Goal: Task Accomplishment & Management: Manage account settings

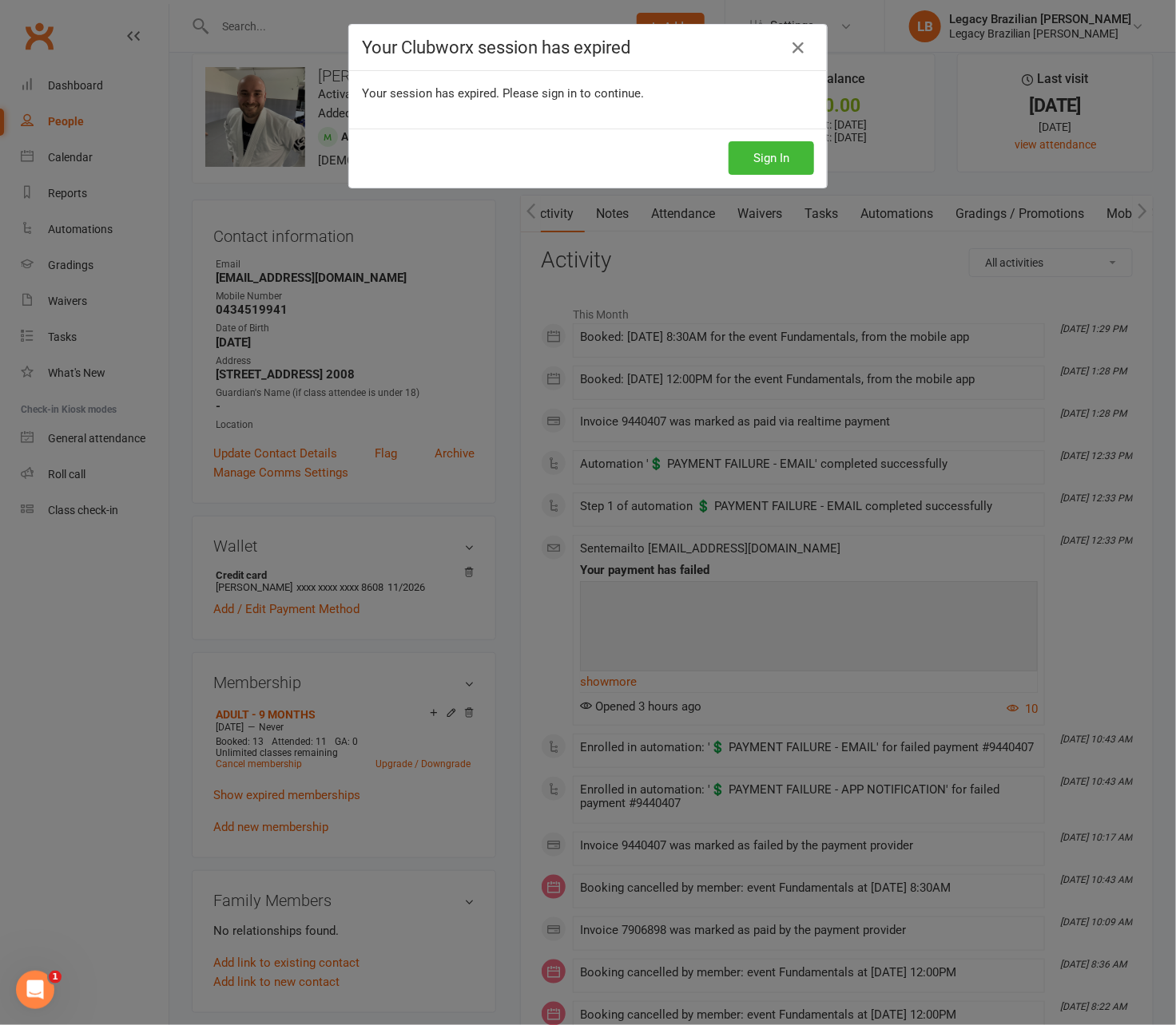
scroll to position [0, 236]
click at [764, 137] on div "Sign In" at bounding box center [588, 158] width 477 height 59
click at [764, 164] on button "Sign In" at bounding box center [771, 158] width 85 height 34
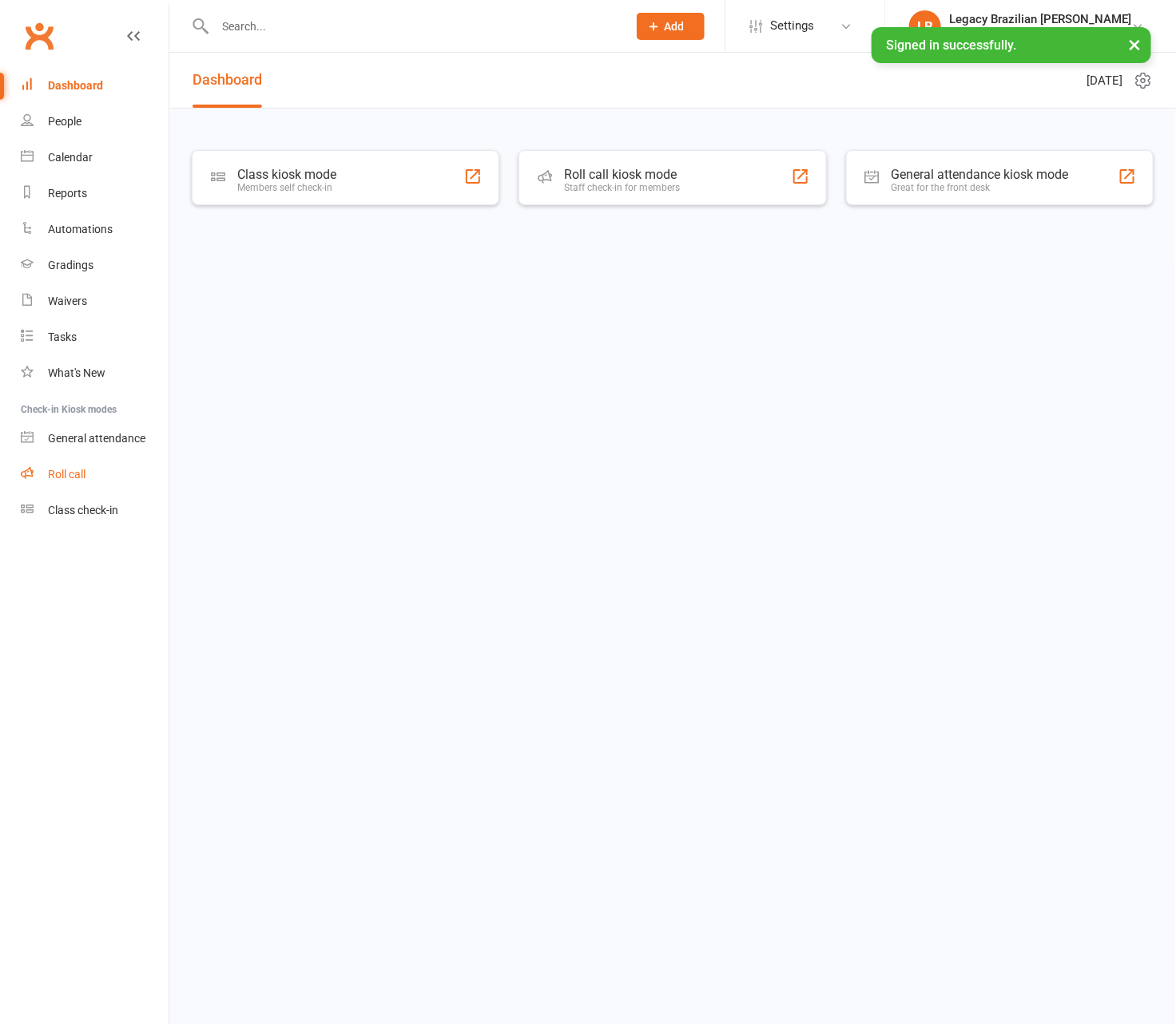
click at [77, 471] on div "Roll call" at bounding box center [66, 475] width 37 height 13
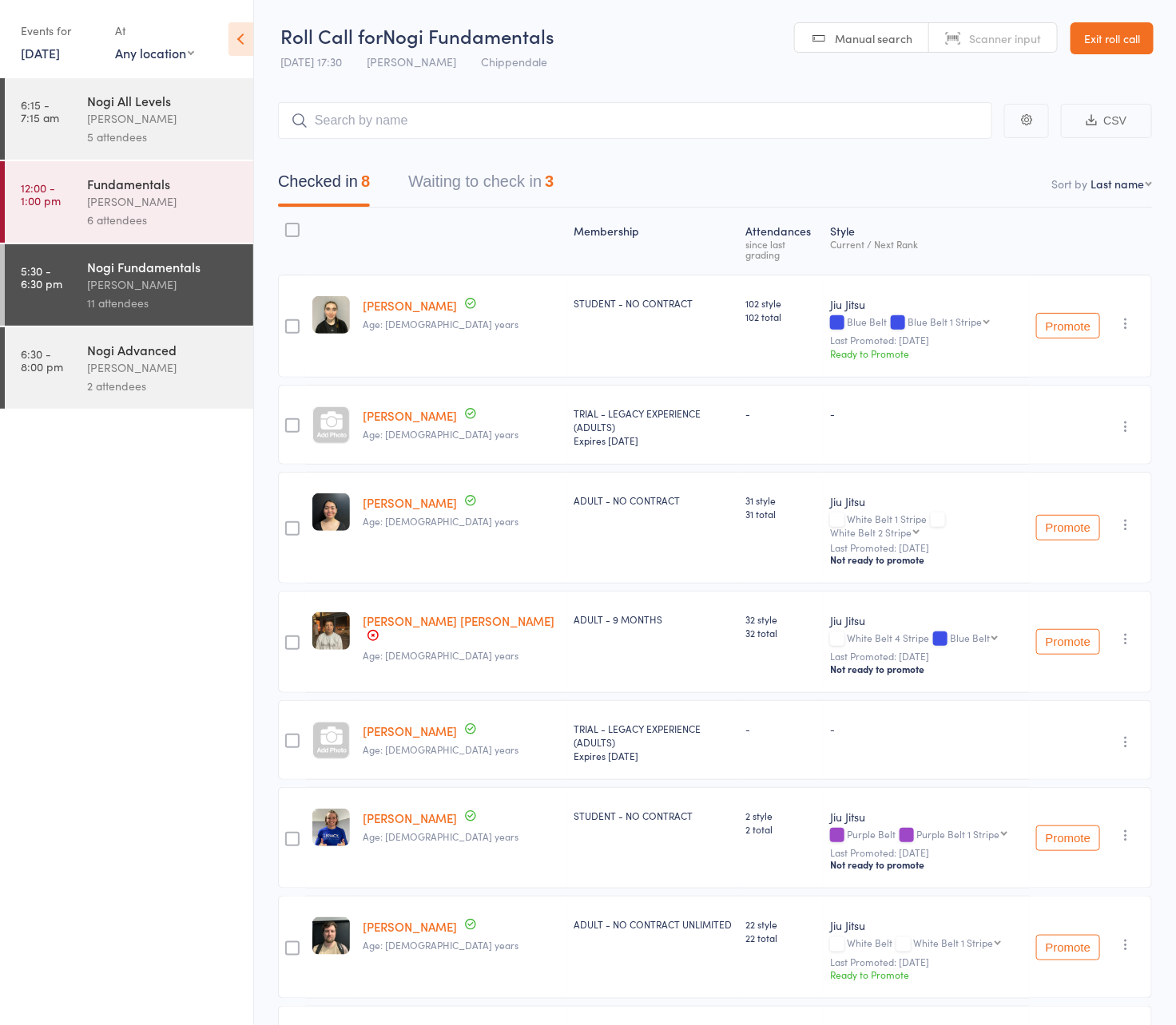
click at [1119, 33] on link "Exit roll call" at bounding box center [1111, 37] width 83 height 32
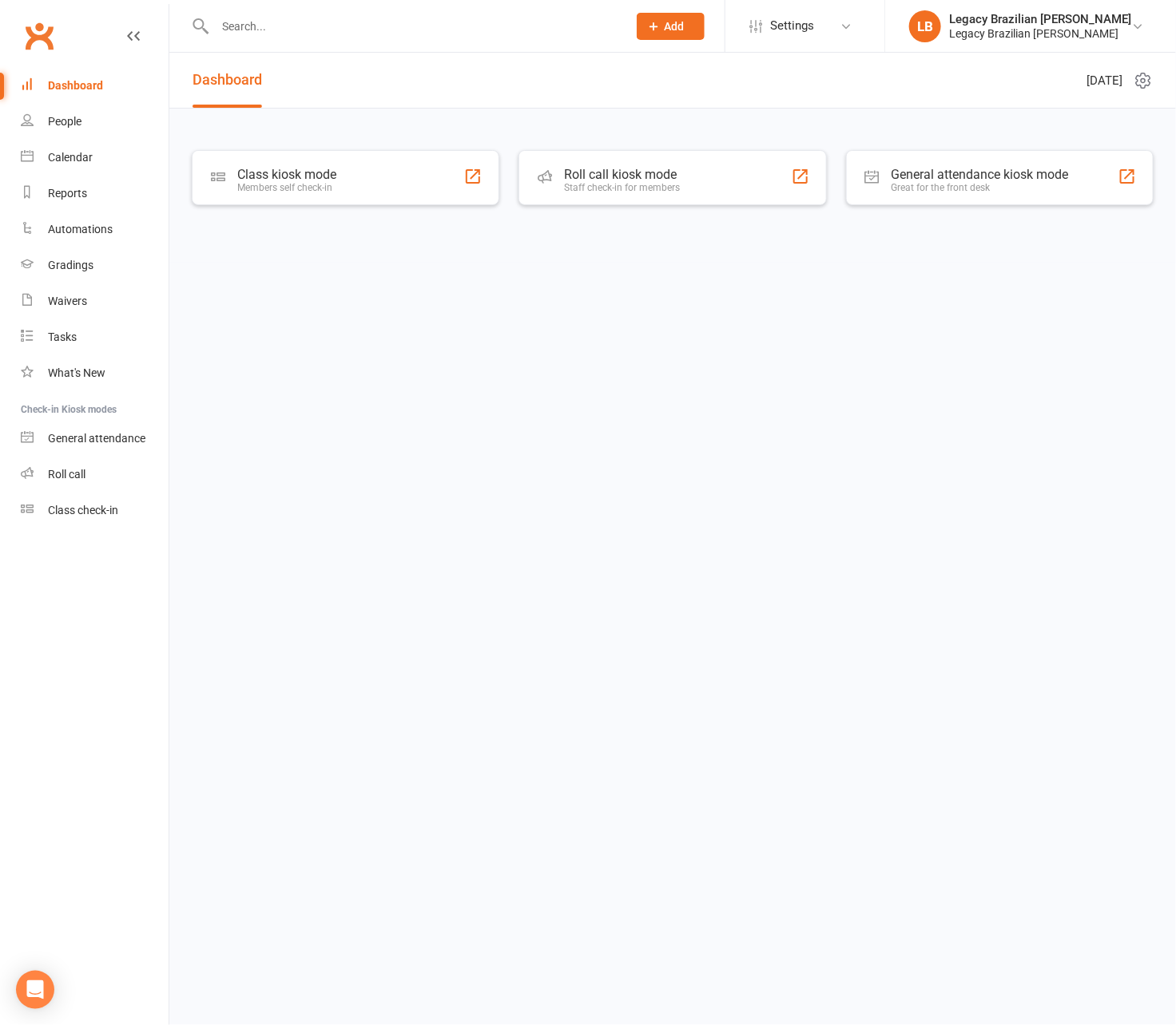
click at [529, 26] on input "text" at bounding box center [413, 27] width 406 height 22
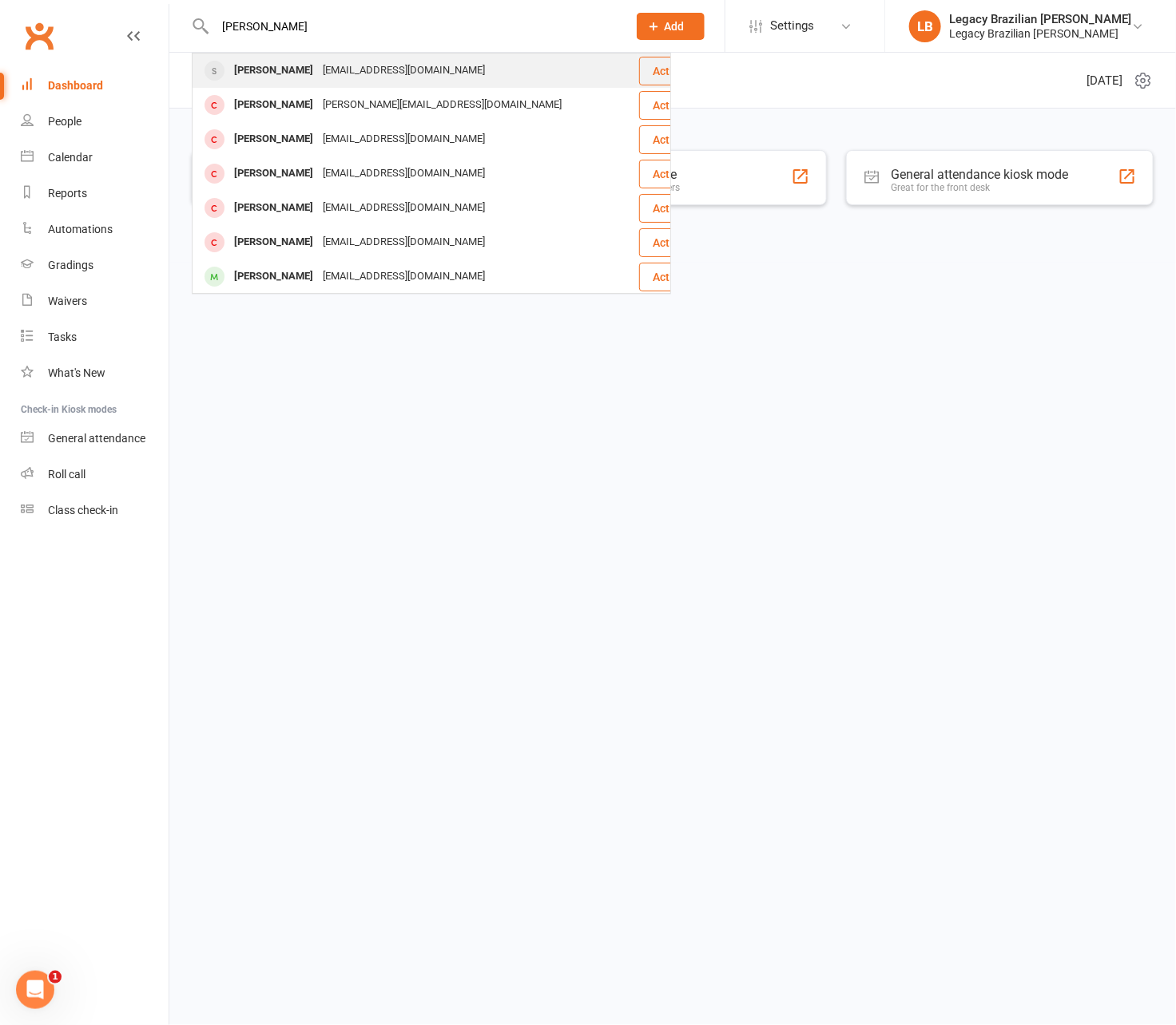
type input "daniel perez"
click at [357, 62] on div "Danylpmk@hotmail.com" at bounding box center [404, 70] width 172 height 23
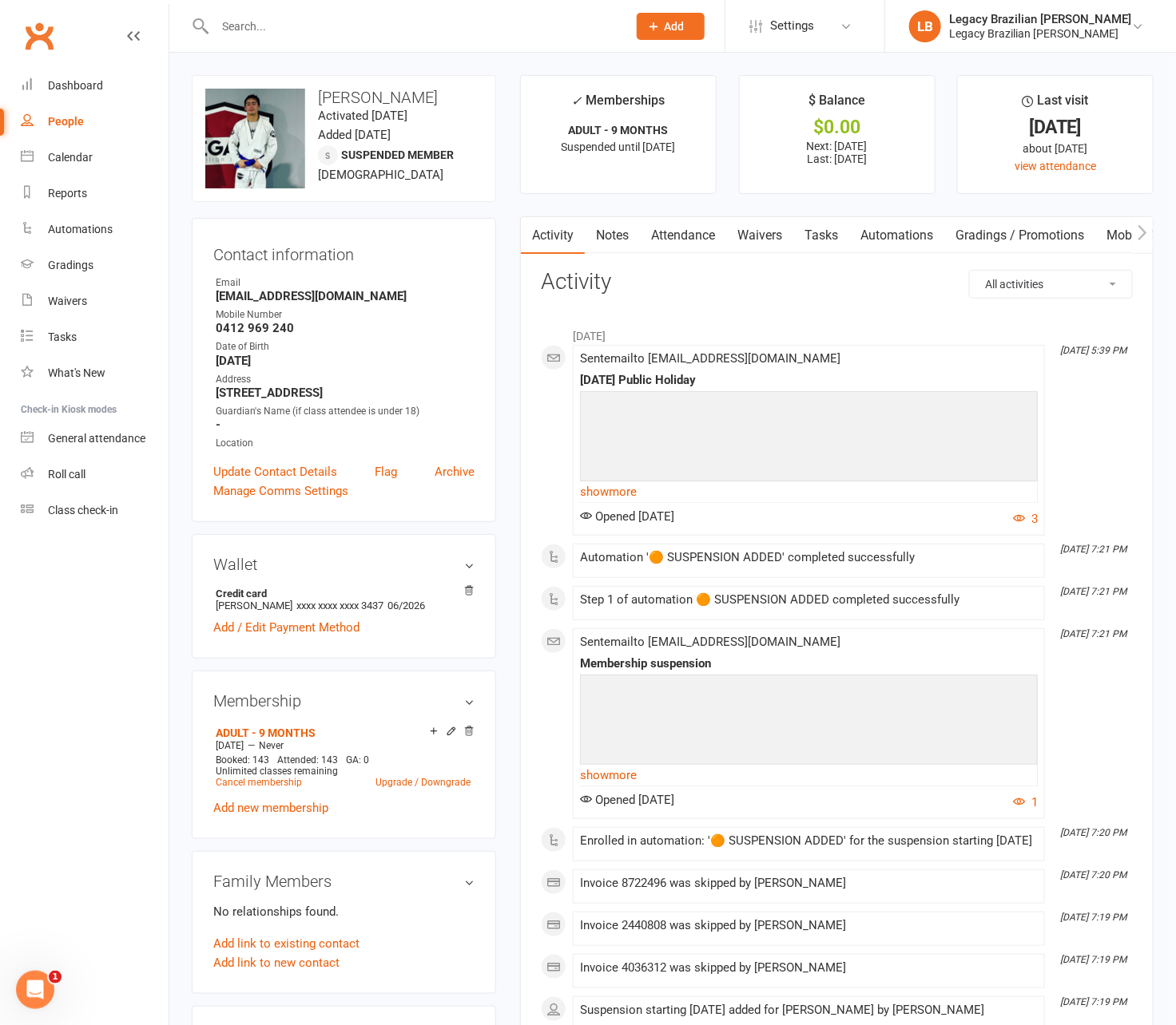
click at [70, 125] on div "People" at bounding box center [65, 122] width 36 height 13
select select "100"
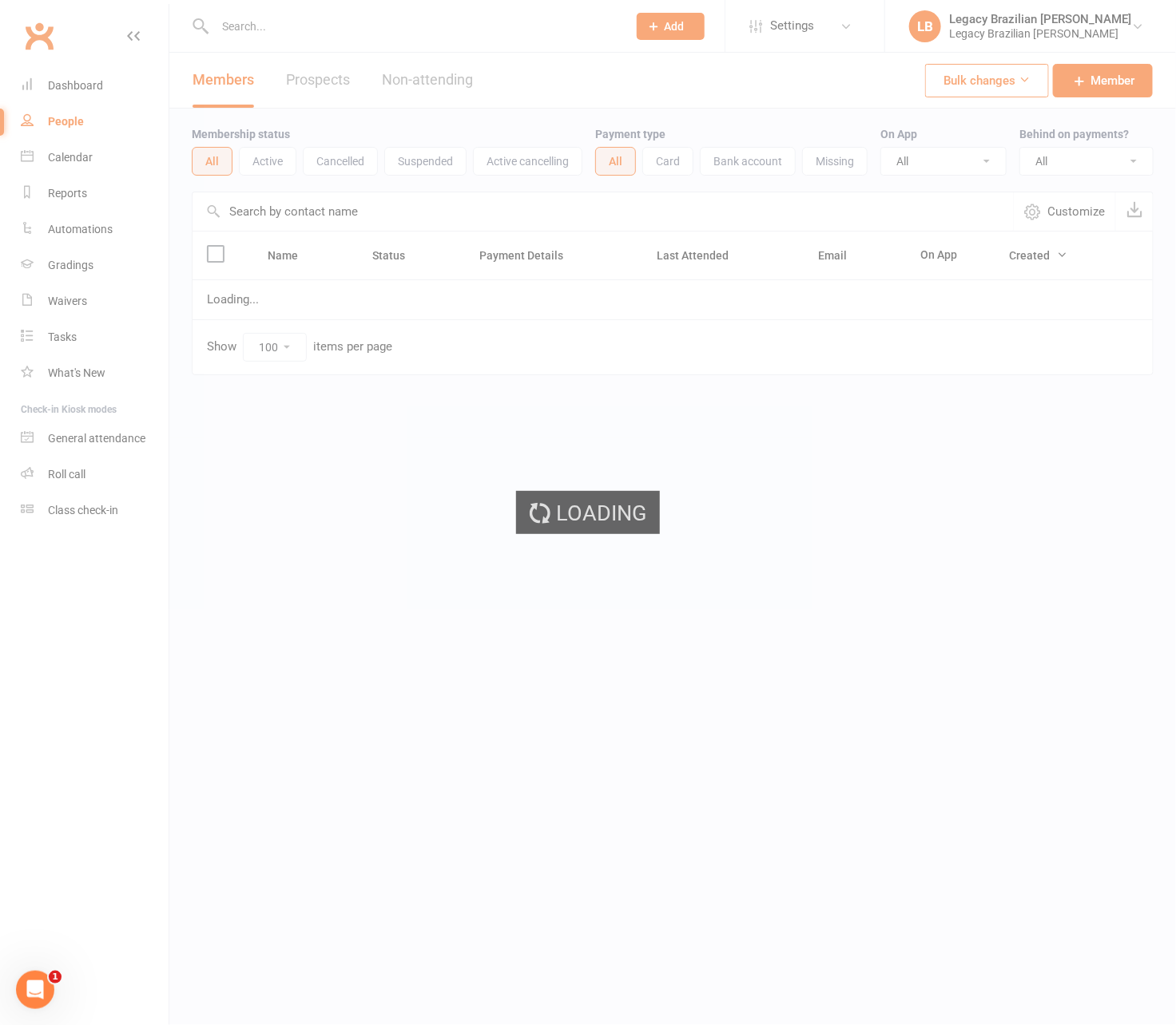
click at [70, 125] on ui-view "Prospect Member Non-attending contact Class / event Appointment Grading event A…" at bounding box center [588, 220] width 1176 height 433
click at [446, 78] on div "Loading" at bounding box center [588, 512] width 1176 height 1025
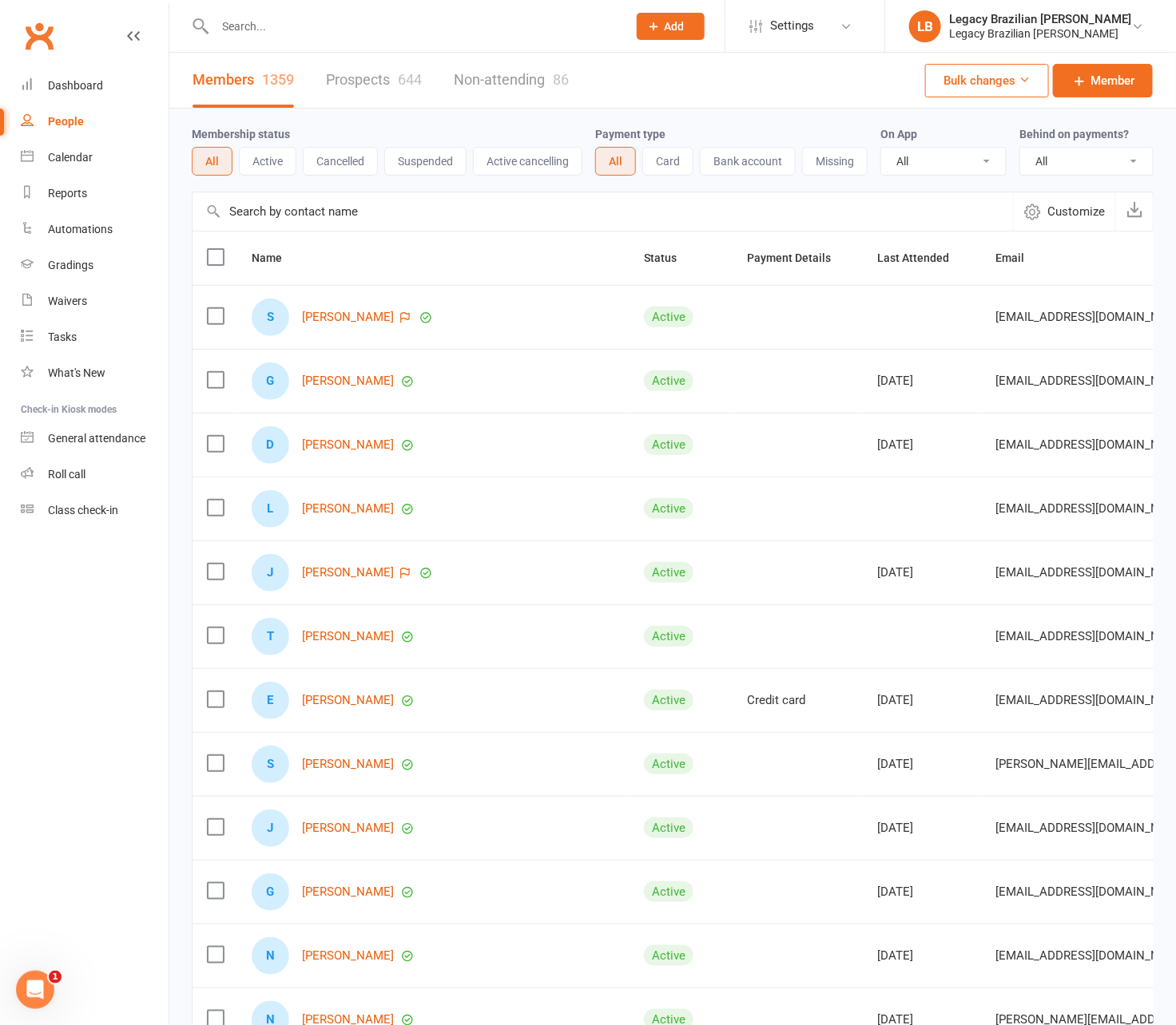
click at [369, 81] on link "Prospects 644" at bounding box center [373, 80] width 96 height 55
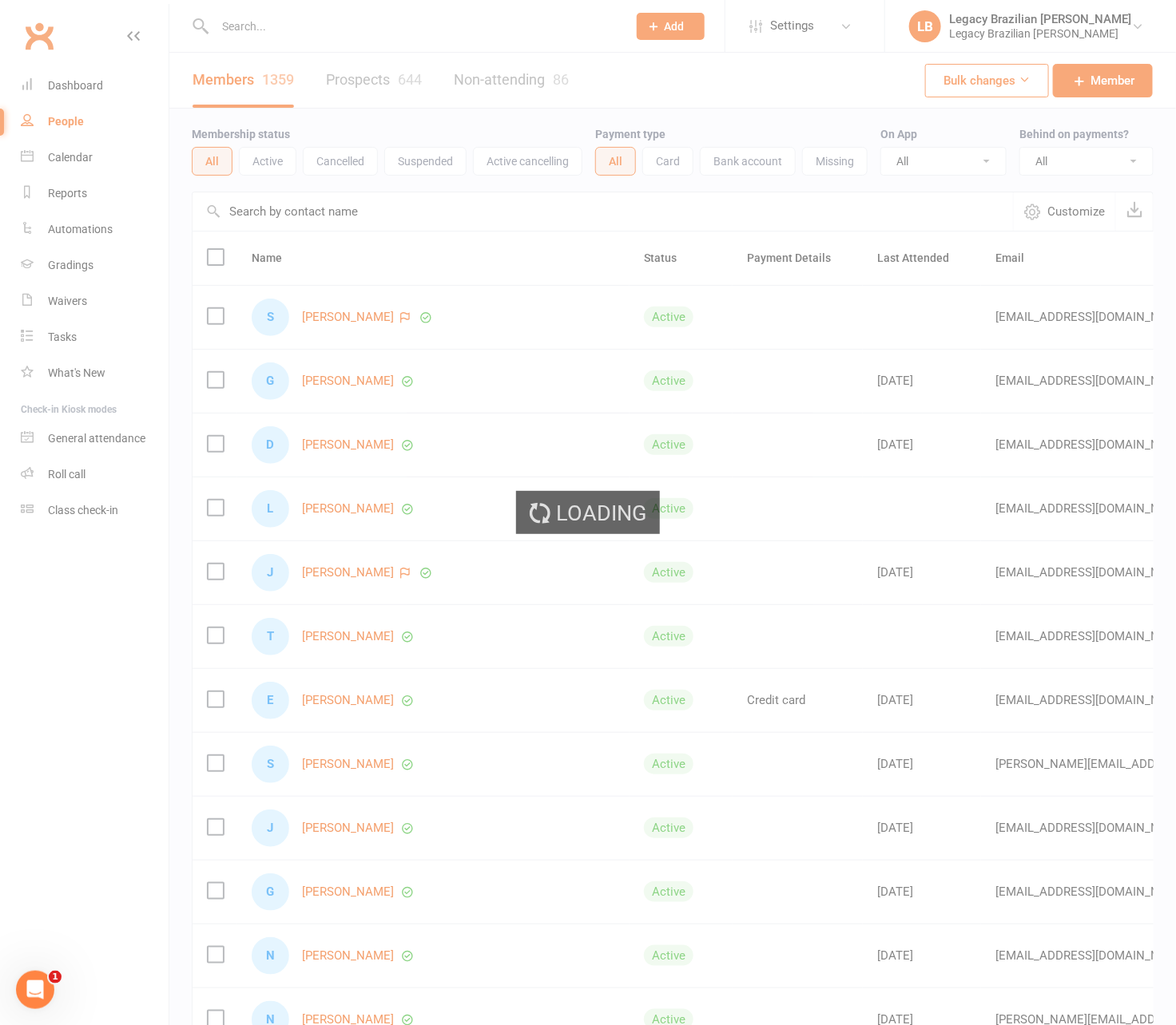
select select "100"
